Goal: Navigation & Orientation: Find specific page/section

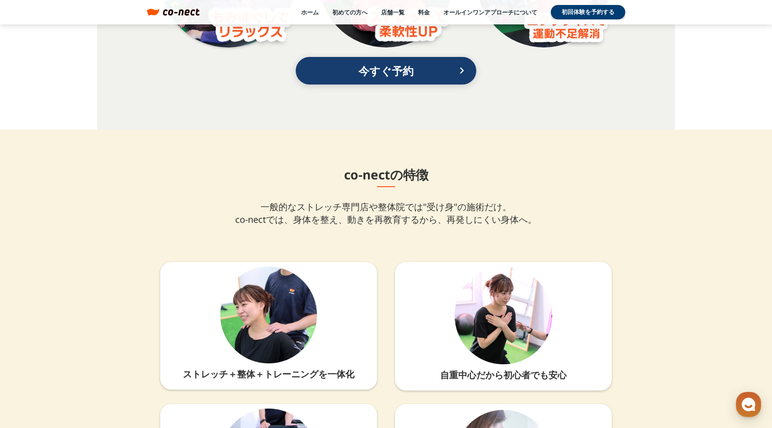
scroll to position [1898, 0]
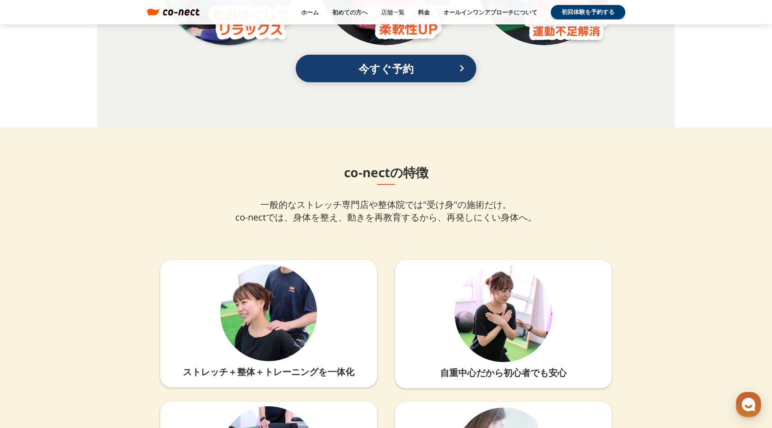
click at [387, 14] on link "店舗一覧" at bounding box center [392, 12] width 23 height 8
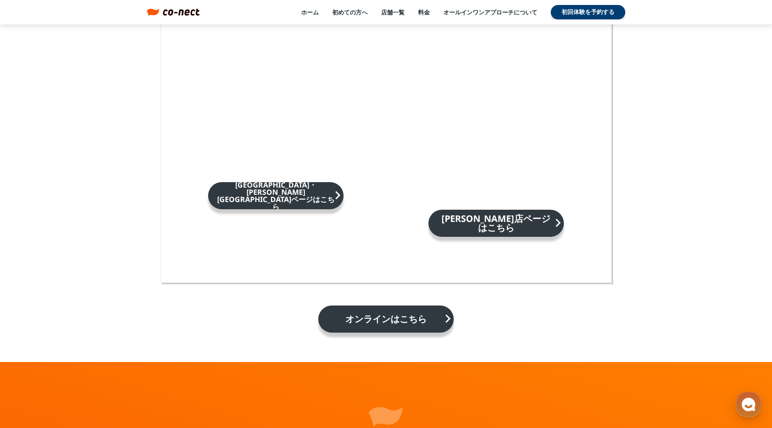
scroll to position [1436, 0]
